Goal: Transaction & Acquisition: Purchase product/service

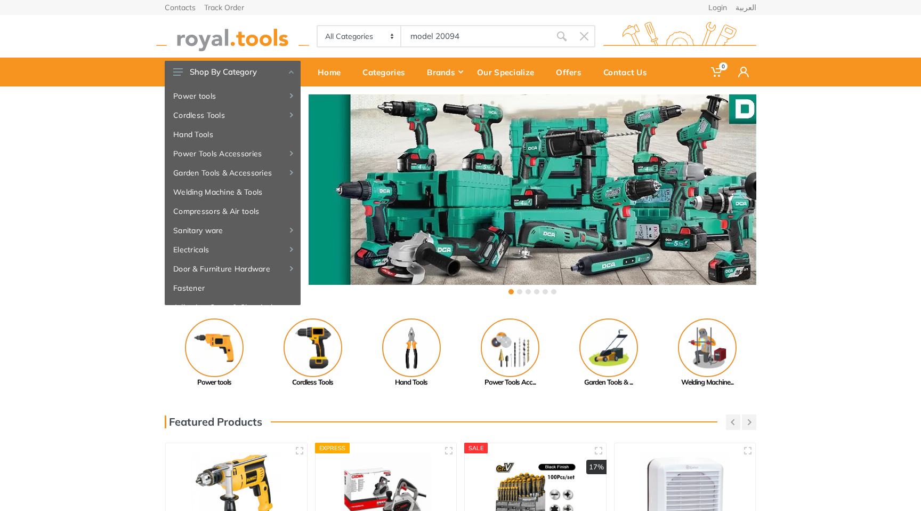
type input "model 20094"
click at [446, 35] on icon "submit" at bounding box center [562, 36] width 11 height 11
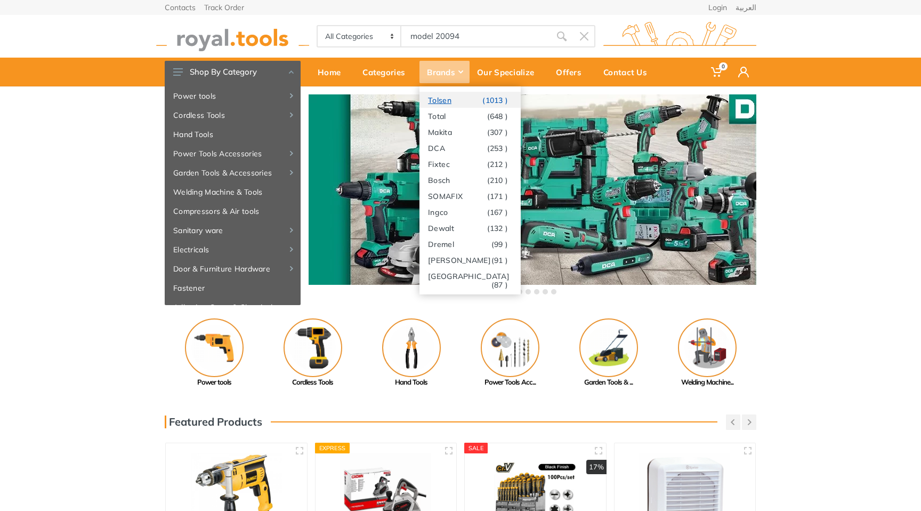
click at [446, 102] on link "Tolsen (1013 )" at bounding box center [470, 100] width 101 height 16
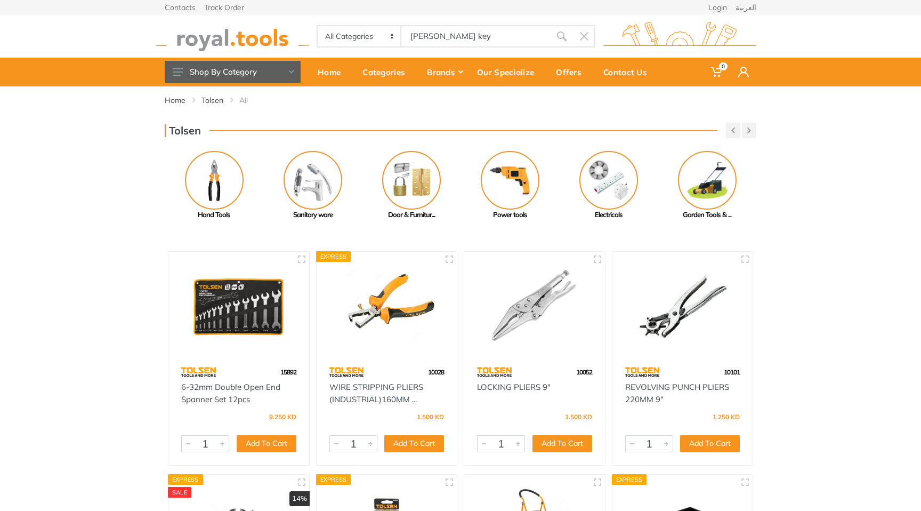
type input "tolsen allen key"
click at [466, 36] on input "tolsen allen key" at bounding box center [475, 36] width 149 height 22
click at [479, 36] on input "tolsen allen key" at bounding box center [475, 36] width 149 height 22
click at [390, 36] on select "All Categories Power tools Cordless Tools Hand Tools Power Tools Accessories Ga…" at bounding box center [360, 36] width 84 height 20
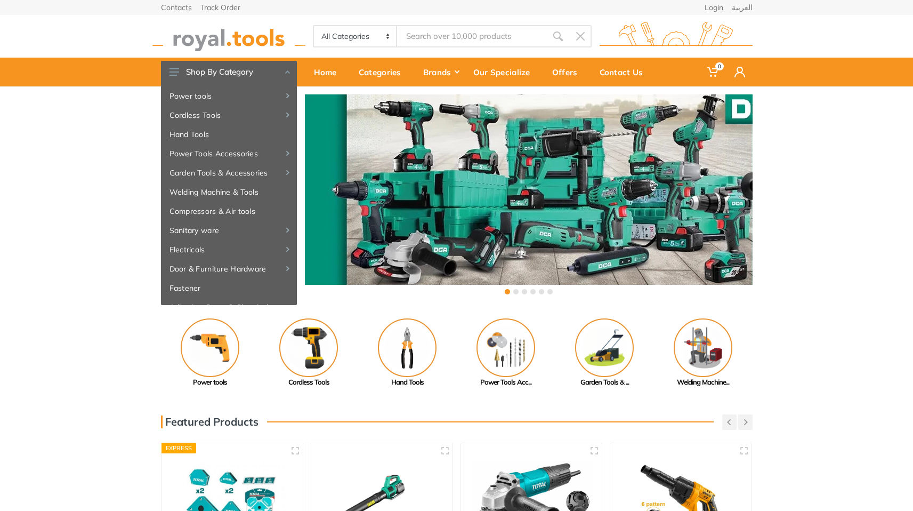
click at [449, 36] on input "Site search" at bounding box center [471, 36] width 149 height 22
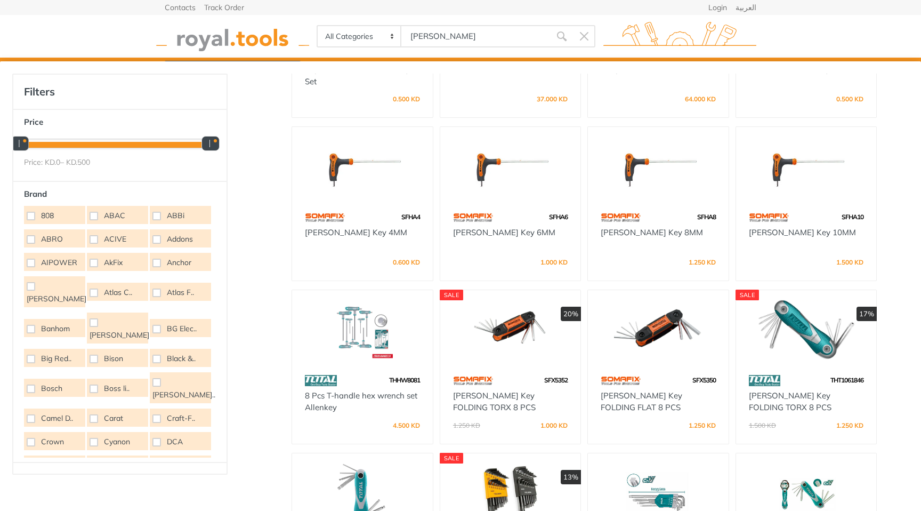
scroll to position [240, 0]
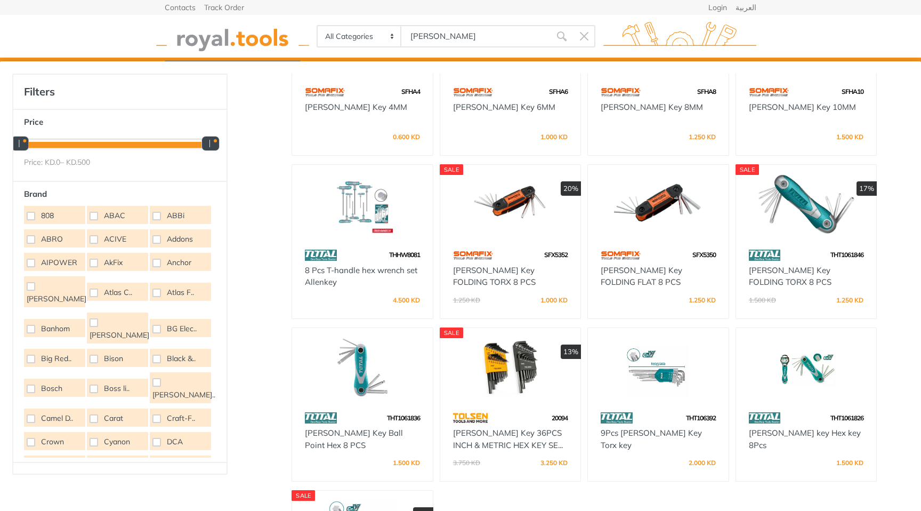
type input "allen"
click at [501, 413] on div "20094" at bounding box center [510, 417] width 141 height 19
click at [501, 414] on div "20094" at bounding box center [510, 417] width 141 height 19
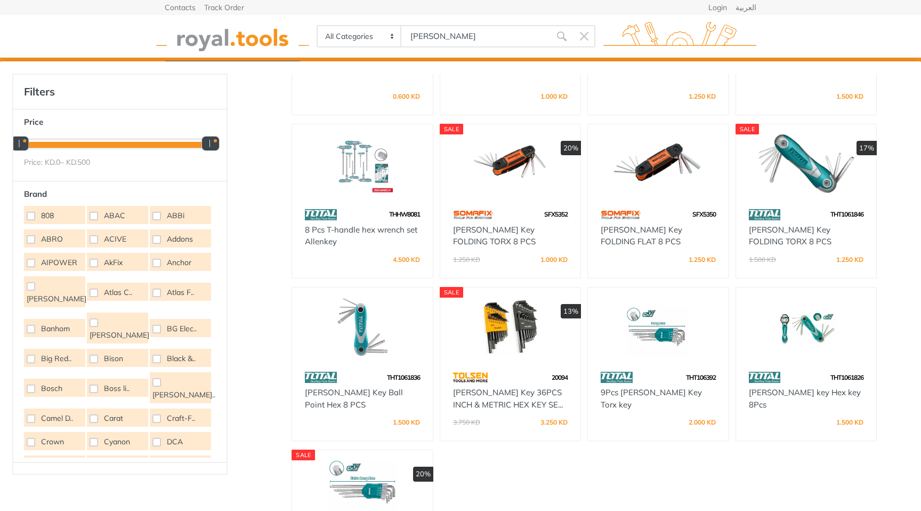
scroll to position [401, 0]
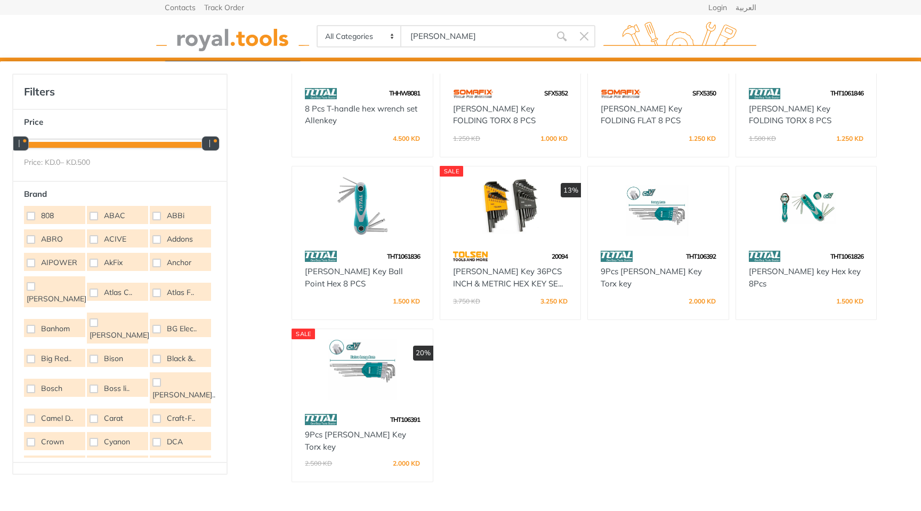
click at [516, 258] on div "20094" at bounding box center [510, 256] width 141 height 19
click at [508, 299] on div "3.750 KD 3.250 KD" at bounding box center [510, 299] width 115 height 16
click at [499, 266] on link "Allen Key 36PCS INCH & METRIC HEX KEY SE..." at bounding box center [508, 277] width 110 height 22
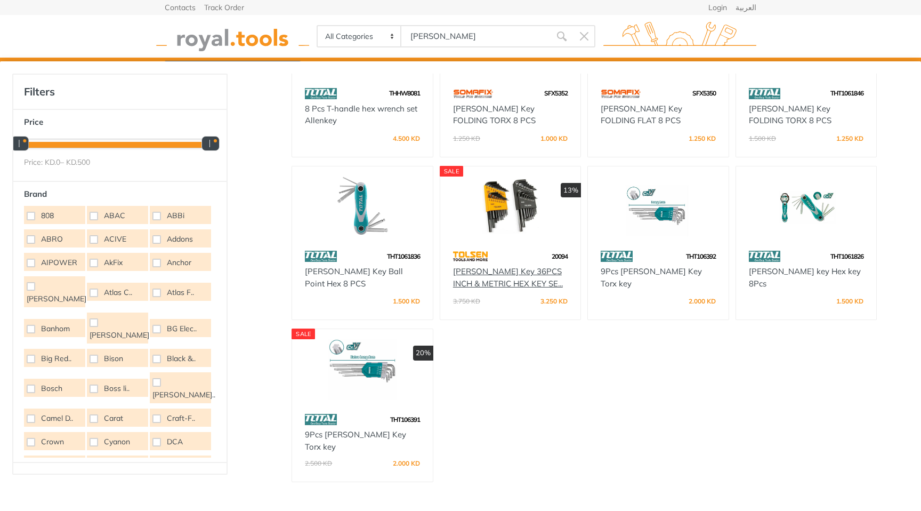
click at [499, 266] on link "Allen Key 36PCS INCH & METRIC HEX KEY SE..." at bounding box center [508, 277] width 110 height 22
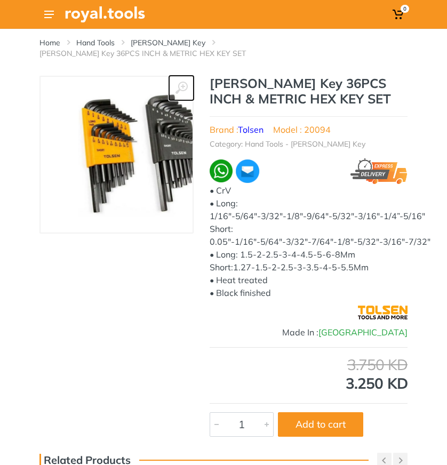
click at [182, 82] on use at bounding box center [181, 88] width 12 height 12
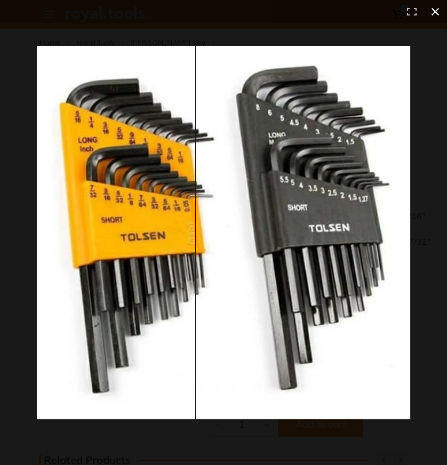
click at [440, 11] on button at bounding box center [434, 11] width 23 height 23
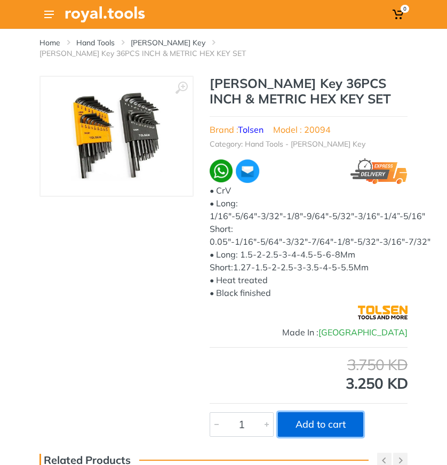
click at [328, 412] on button "Add to cart" at bounding box center [320, 424] width 85 height 25
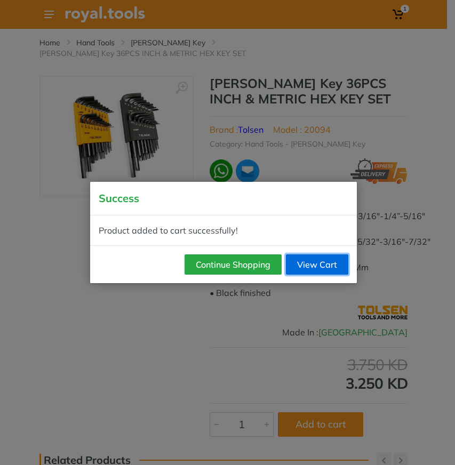
click at [315, 266] on link "View Cart" at bounding box center [317, 264] width 62 height 20
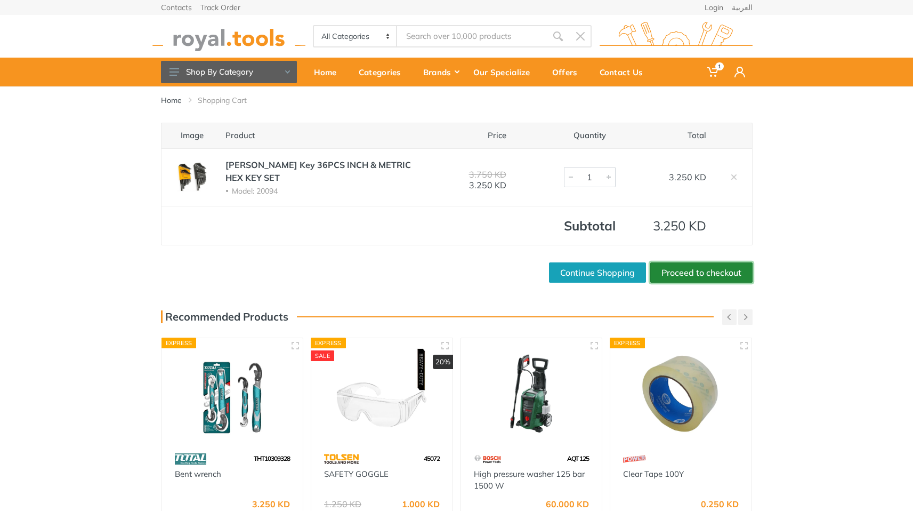
click at [446, 266] on link "Proceed to checkout" at bounding box center [701, 272] width 102 height 20
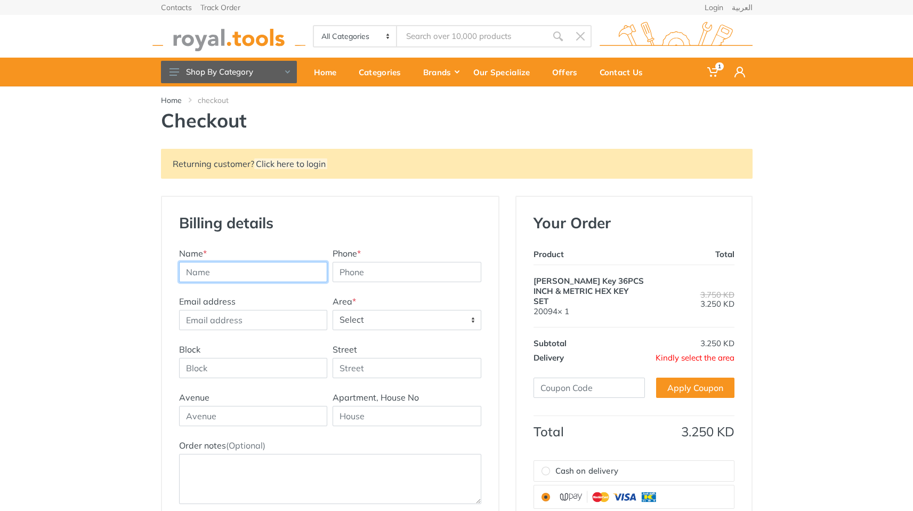
click at [236, 271] on input "text" at bounding box center [253, 272] width 149 height 20
click at [224, 272] on input "text" at bounding box center [253, 272] width 149 height 20
type input "[PERSON_NAME]"
type input "44415645"
type input "850 [GEOGRAPHIC_DATA]"
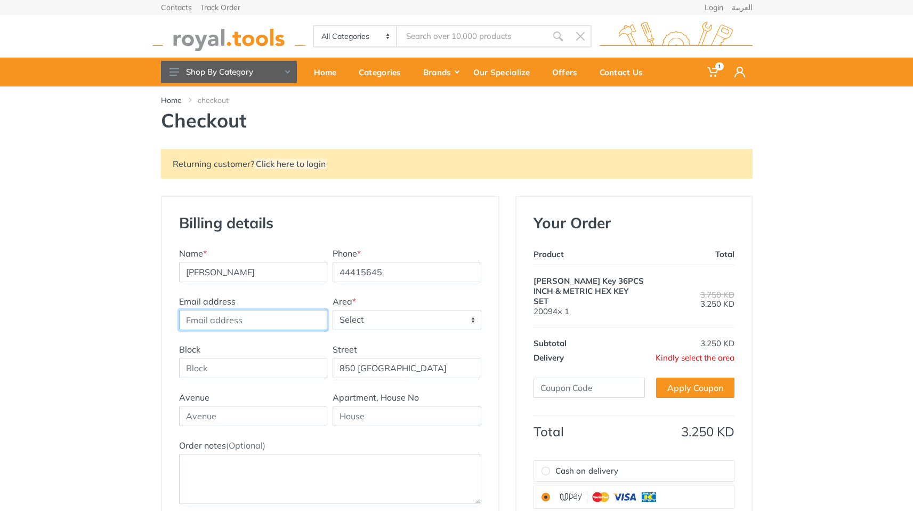
click at [234, 320] on input "Email address" at bounding box center [253, 320] width 149 height 20
type input "[PERSON_NAME][EMAIL_ADDRESS][PERSON_NAME][DOMAIN_NAME]"
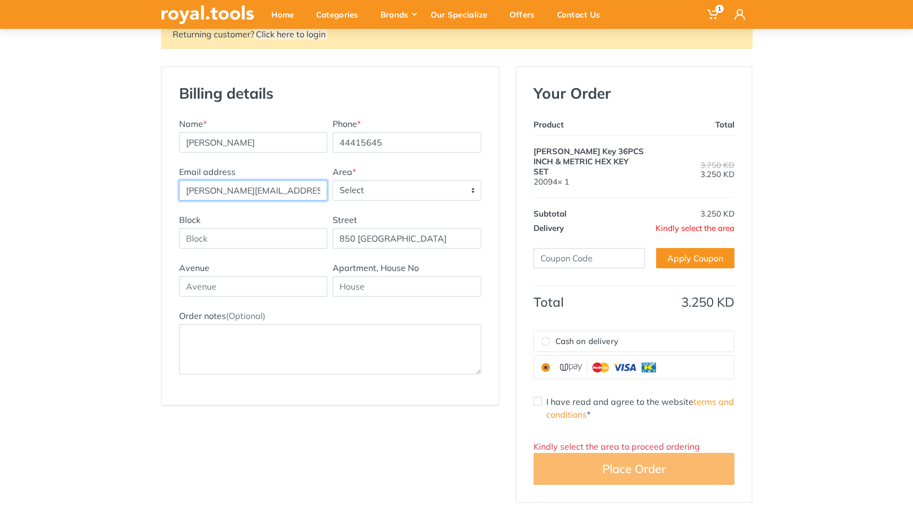
scroll to position [125, 0]
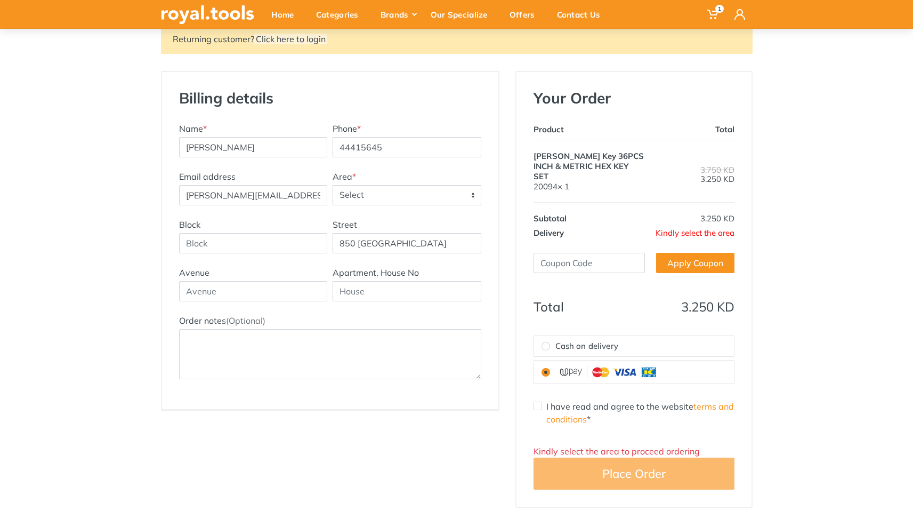
click at [370, 199] on span "Select" at bounding box center [407, 195] width 148 height 19
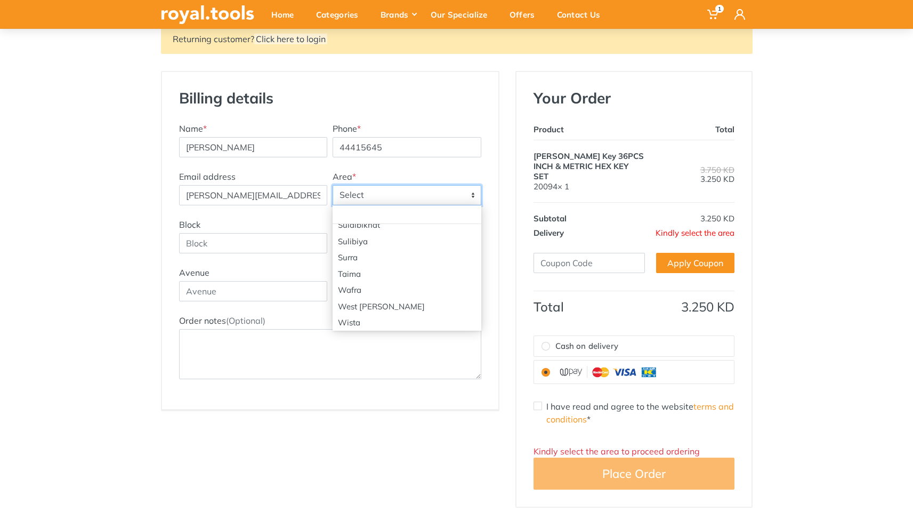
scroll to position [0, 0]
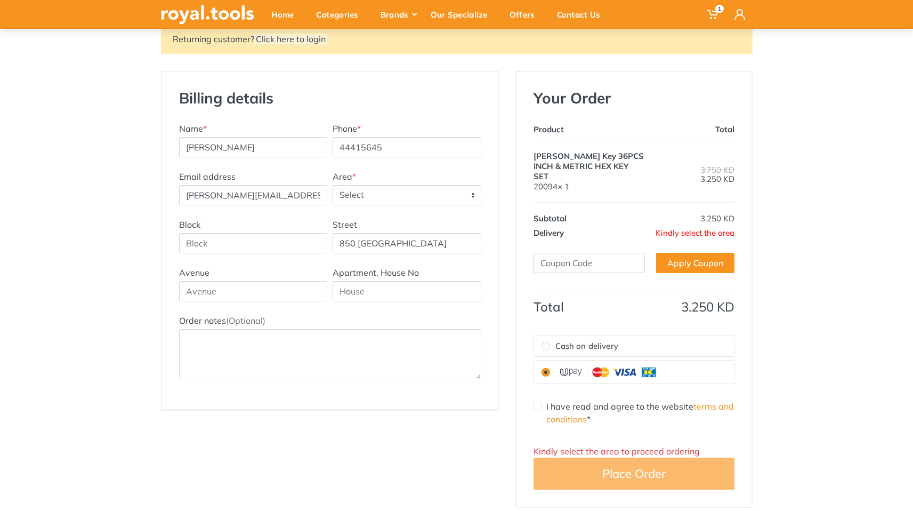
click at [472, 96] on div "Billing details New Address" at bounding box center [330, 105] width 308 height 33
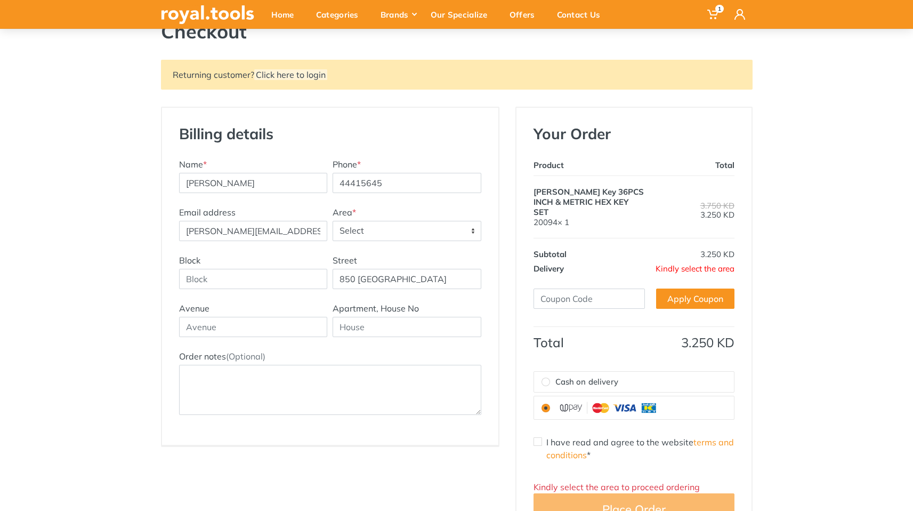
scroll to position [34, 0]
